Goal: Navigation & Orientation: Find specific page/section

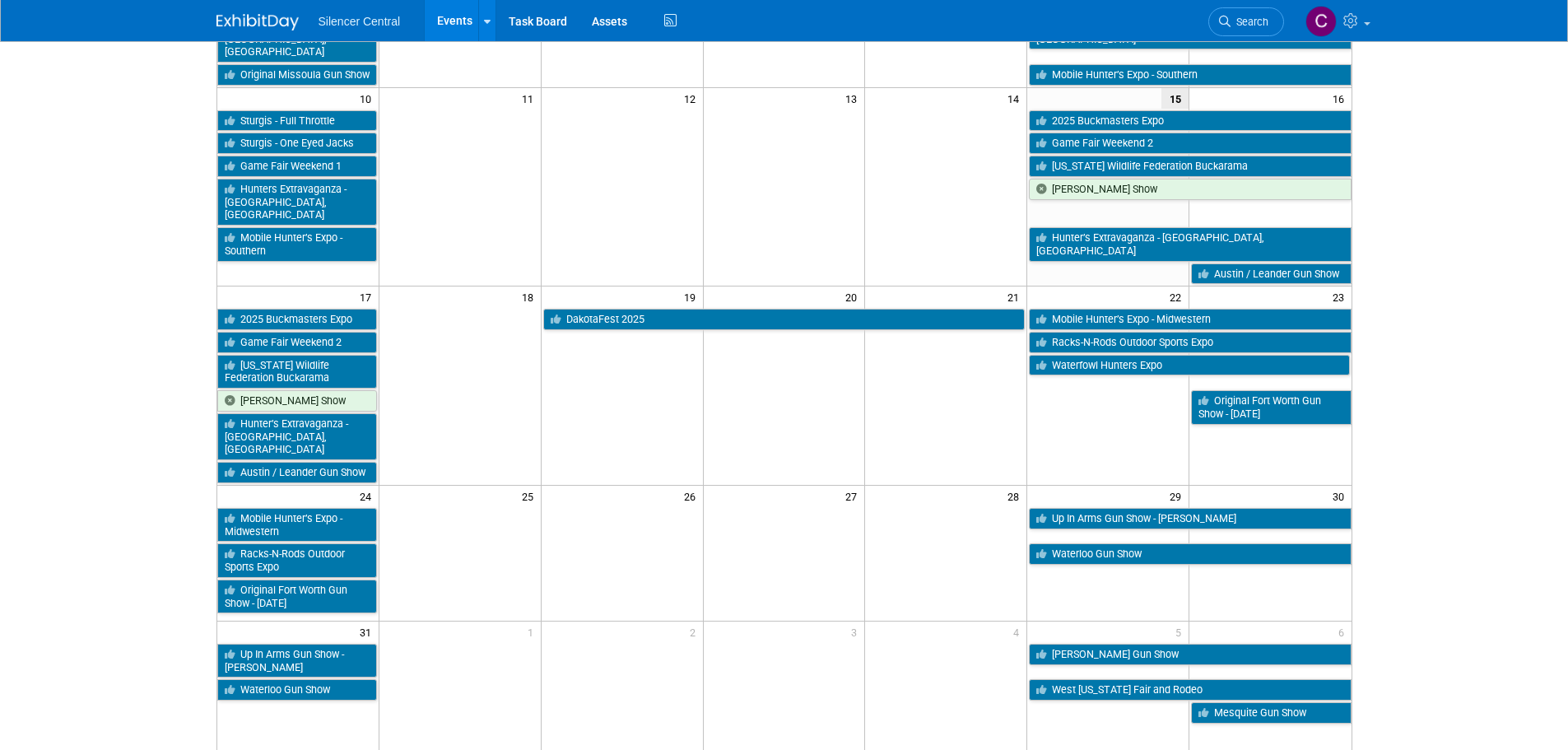
scroll to position [412, 0]
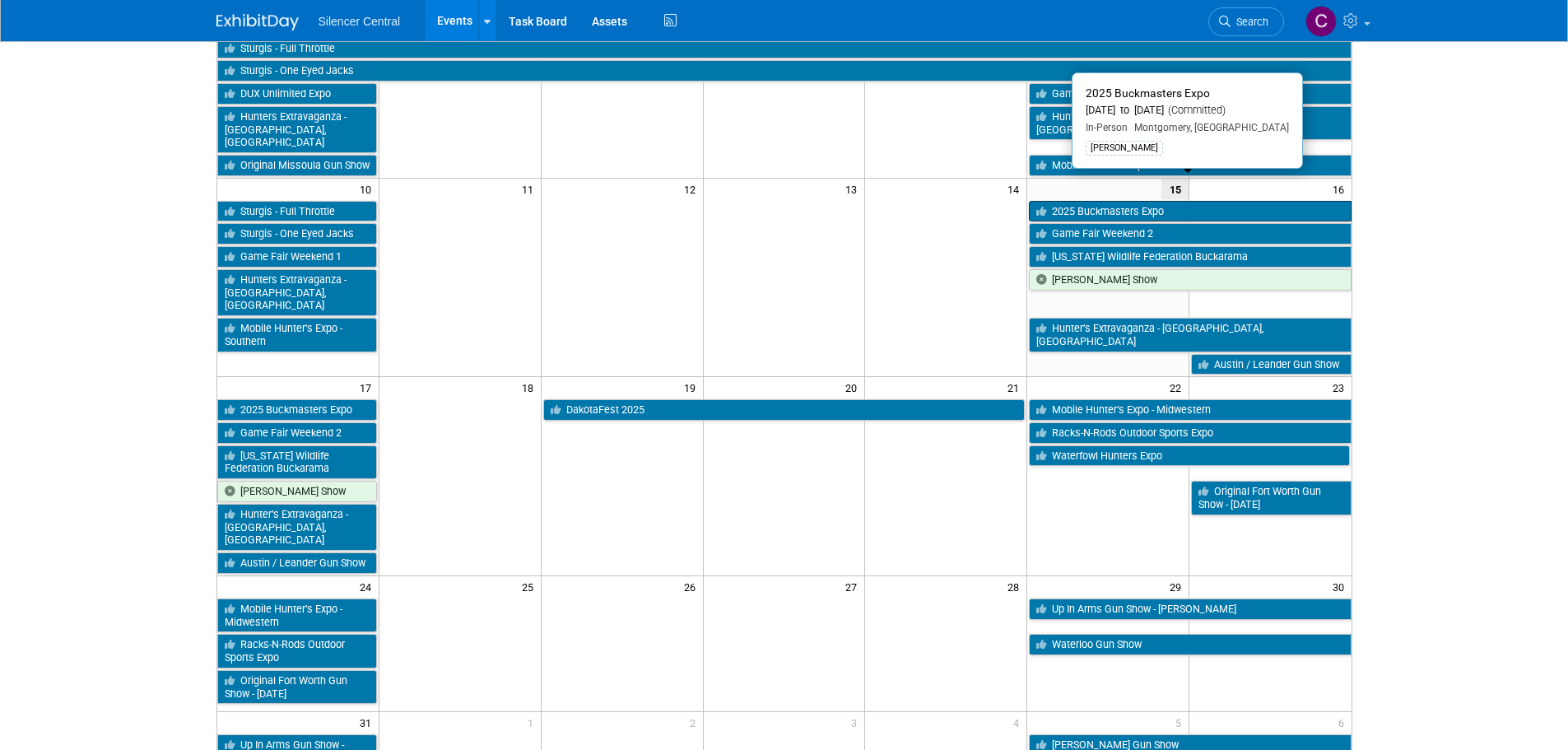
click at [1072, 201] on link "2025 Buckmasters Expo" at bounding box center [1190, 211] width 322 height 22
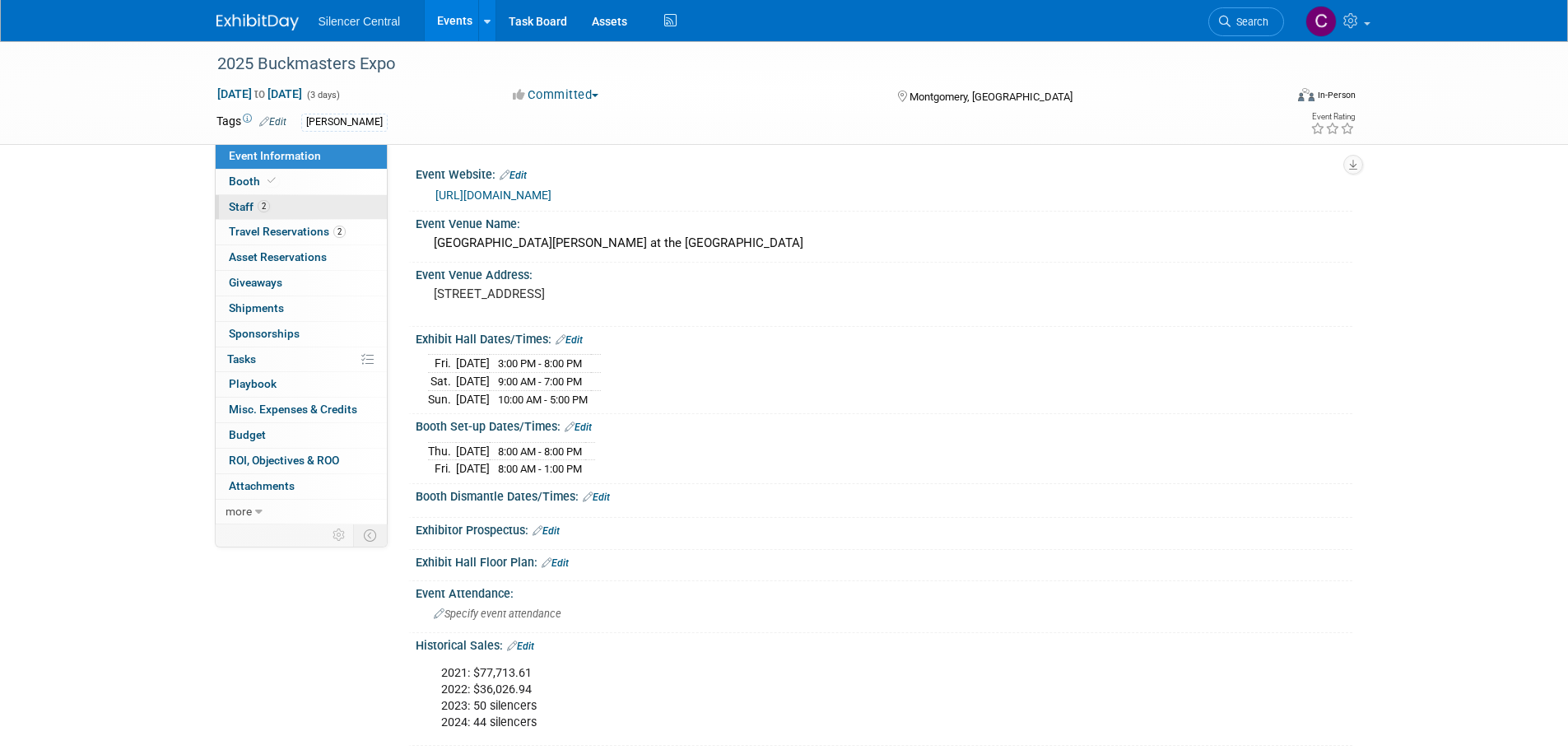
click at [291, 213] on link "2 Staff 2" at bounding box center [301, 208] width 171 height 25
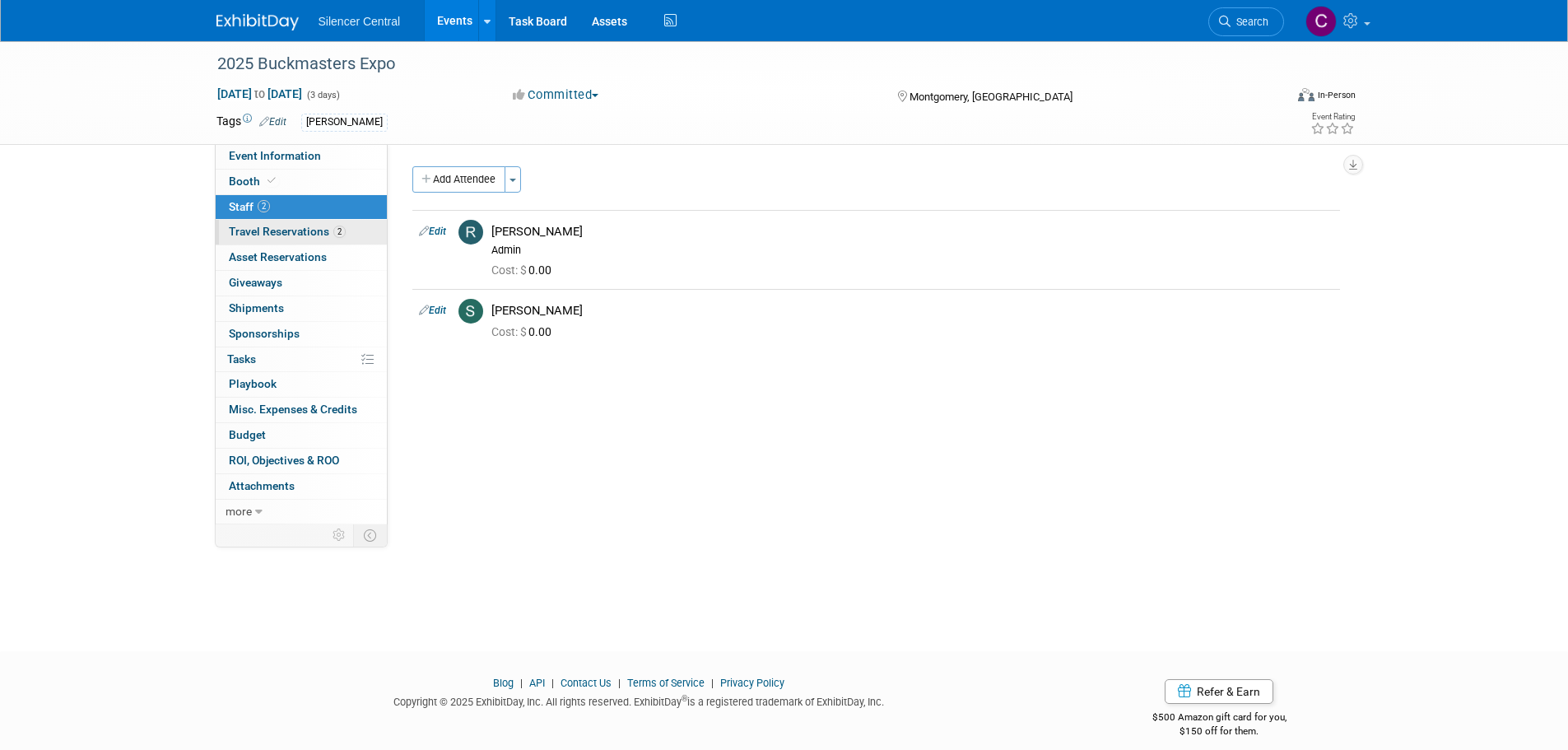
click at [291, 227] on span "Travel Reservations 2" at bounding box center [287, 231] width 117 height 13
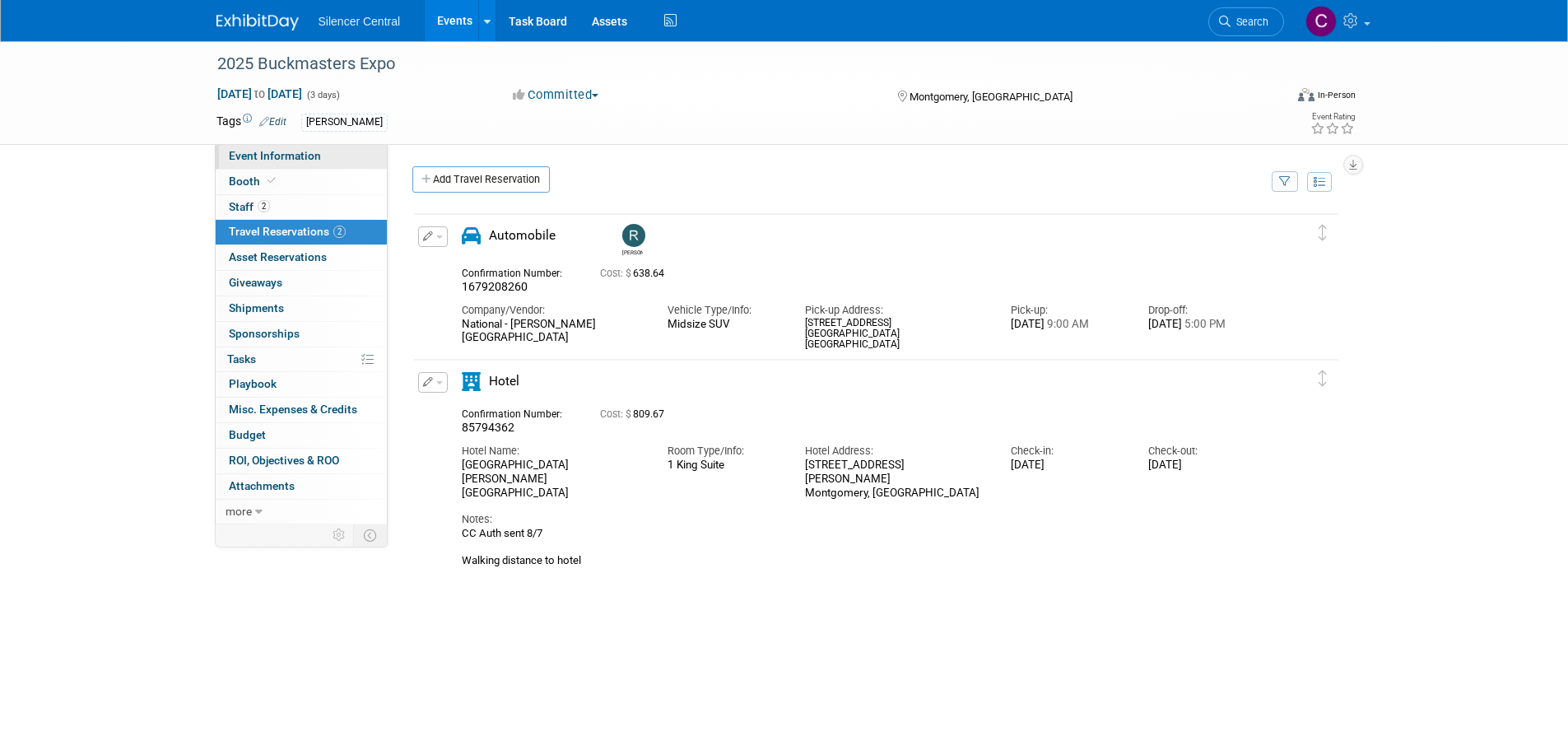
click at [307, 147] on link "Event Information" at bounding box center [301, 157] width 171 height 25
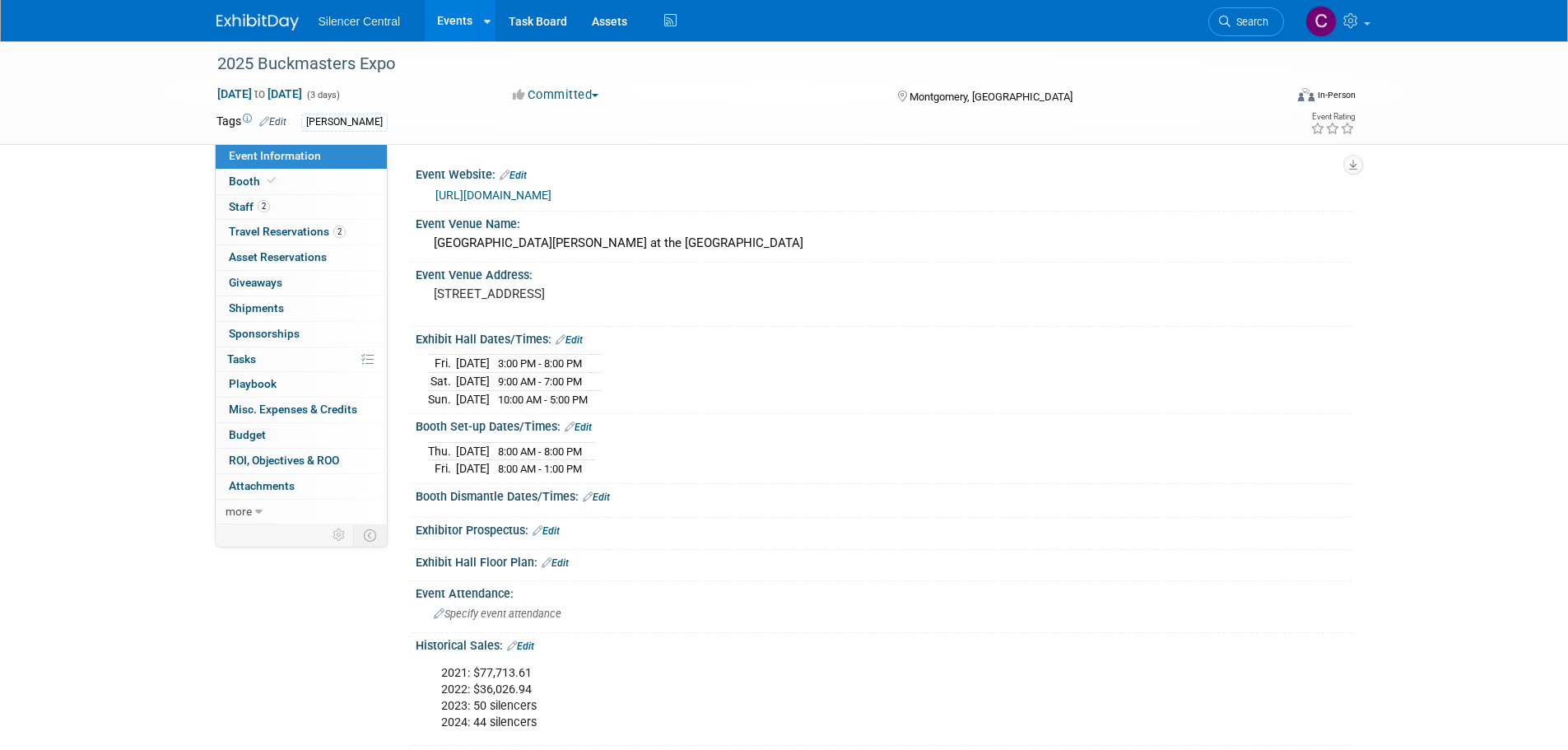
click at [259, 21] on img at bounding box center [257, 22] width 82 height 16
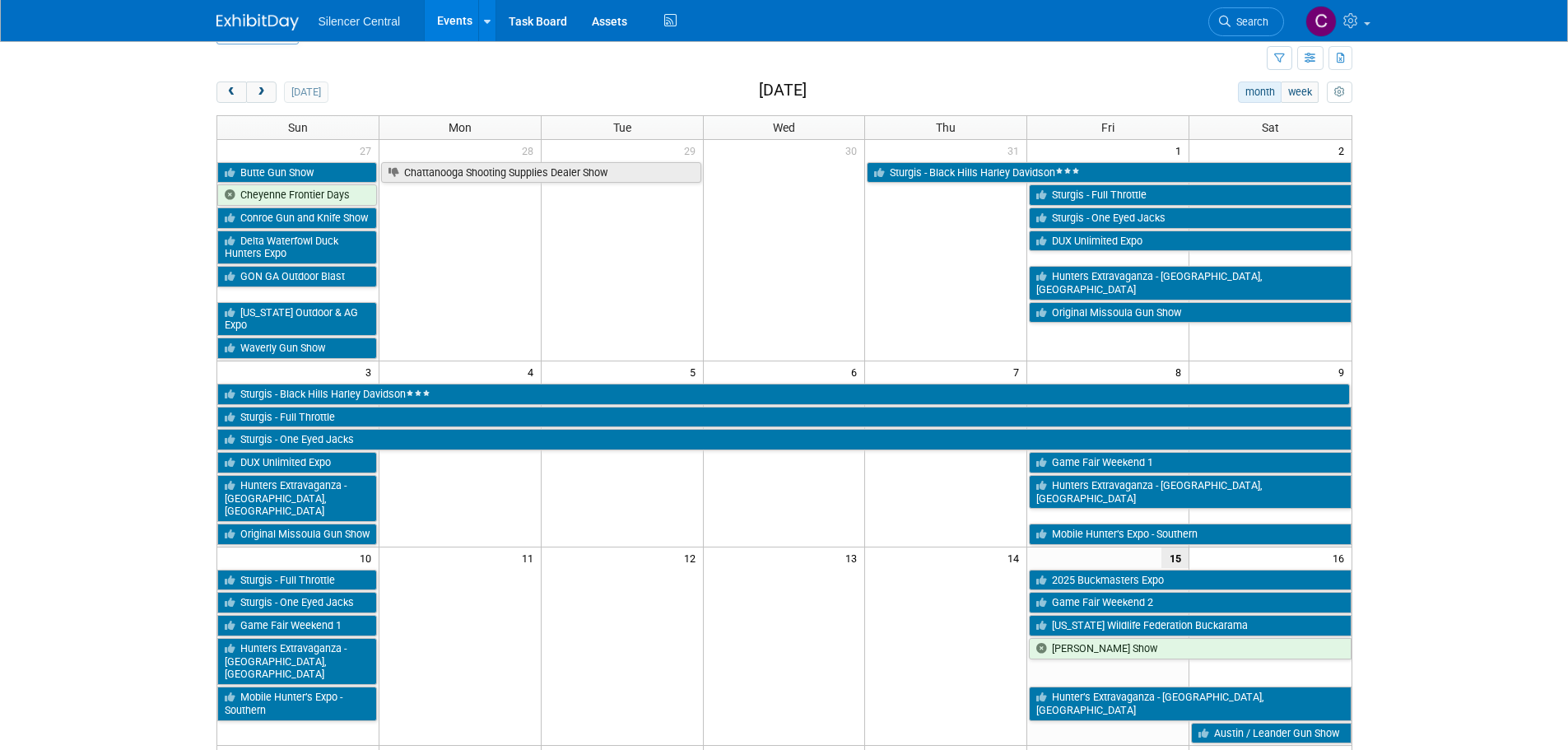
scroll to position [82, 0]
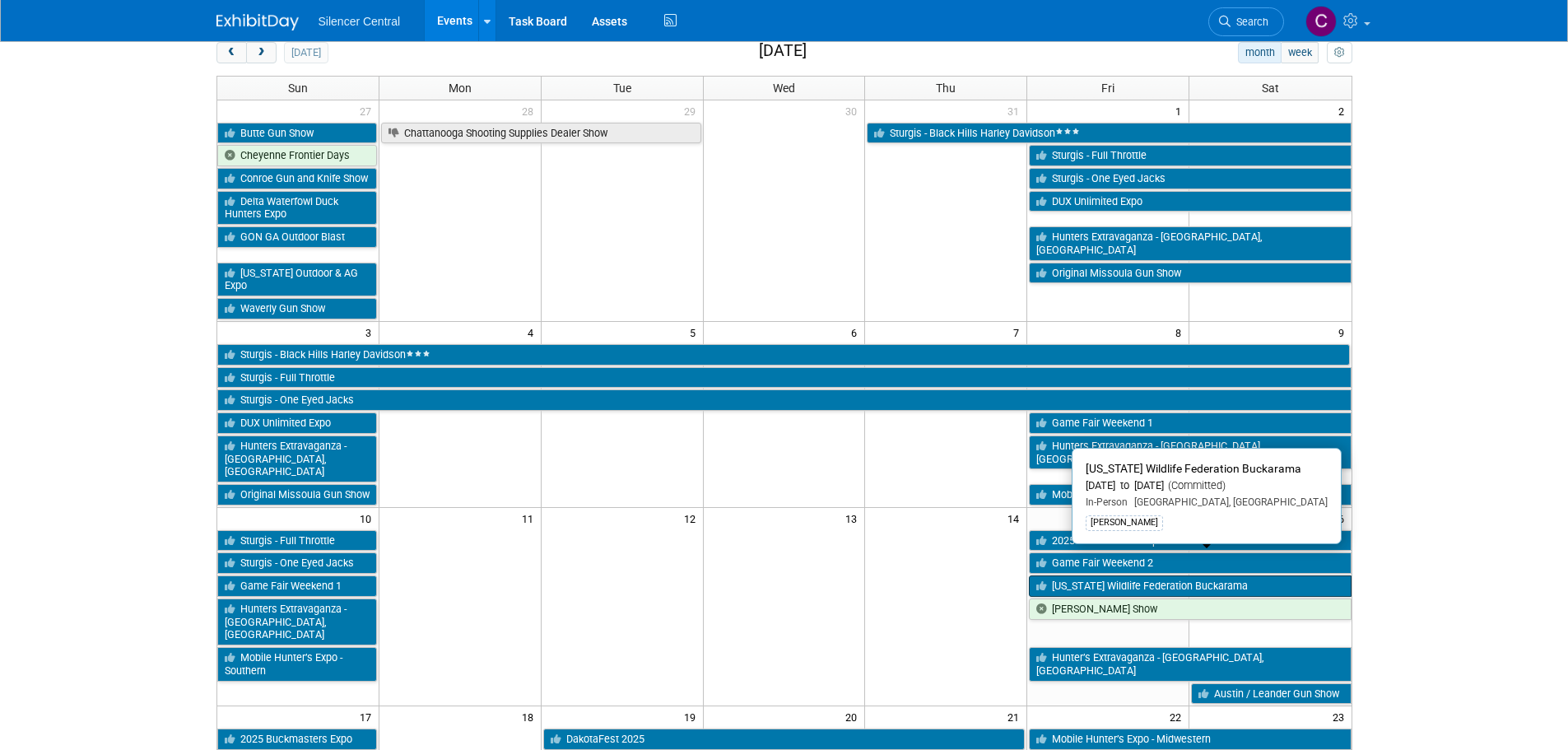
click at [1091, 575] on link "[US_STATE] Wildlife Federation Buckarama" at bounding box center [1190, 586] width 322 height 22
